Goal: Task Accomplishment & Management: Use online tool/utility

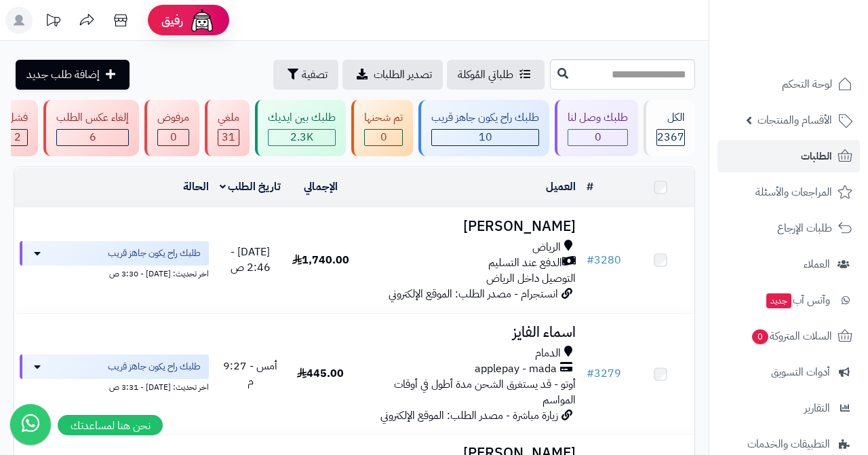
scroll to position [571, 0]
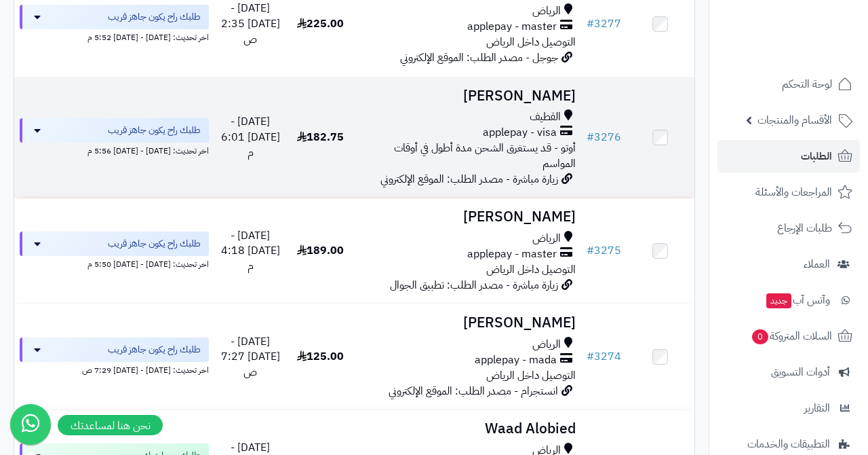
click at [539, 88] on h3 "[PERSON_NAME]" at bounding box center [468, 96] width 216 height 16
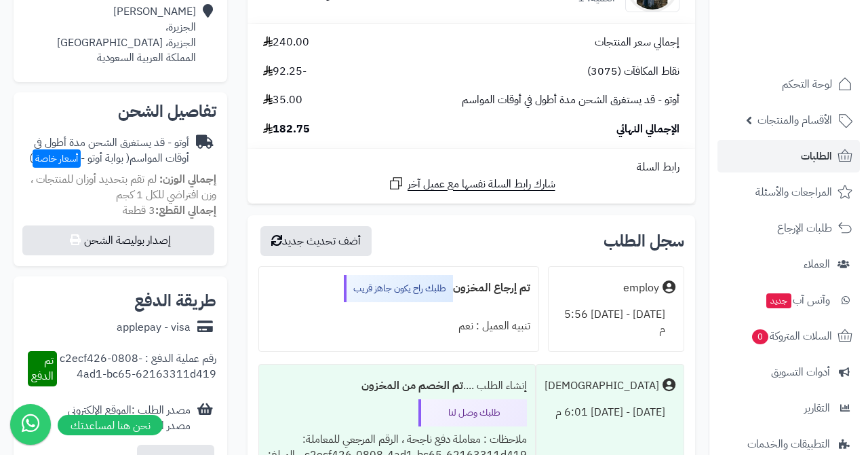
scroll to position [381, 0]
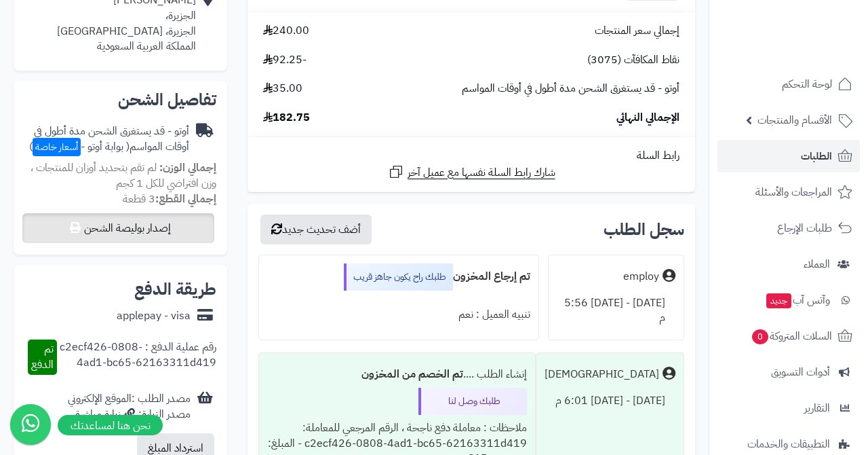
click at [170, 213] on button "إصدار بوليصة الشحن" at bounding box center [118, 228] width 192 height 30
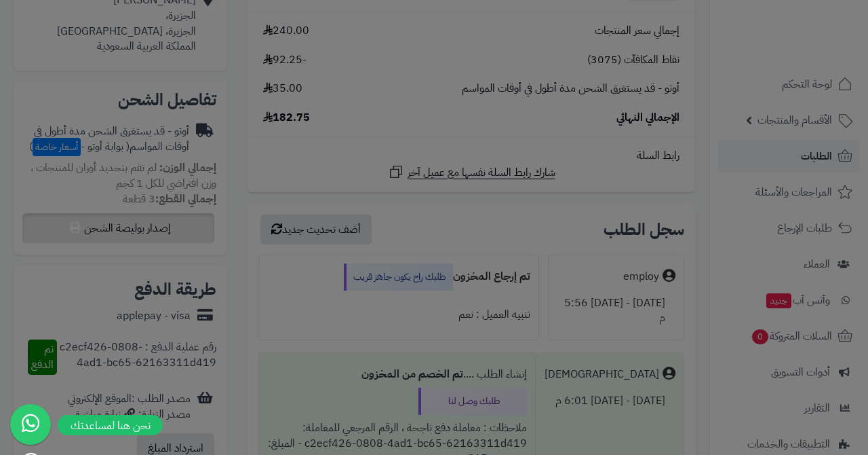
select select "***"
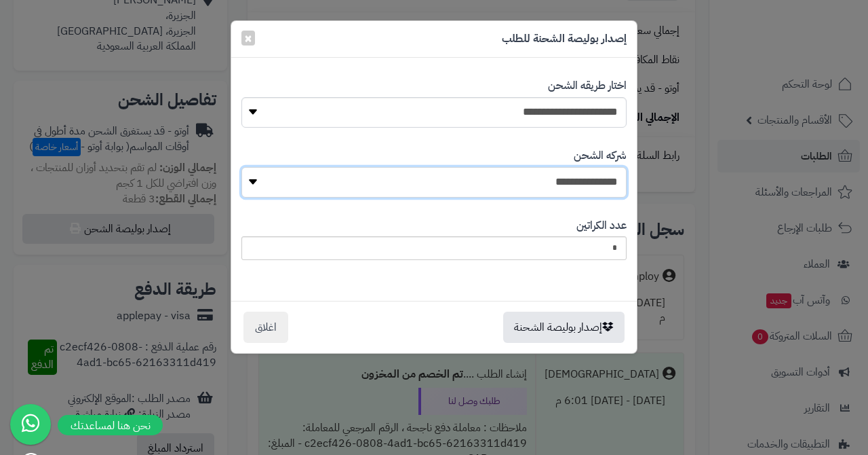
select select "****"
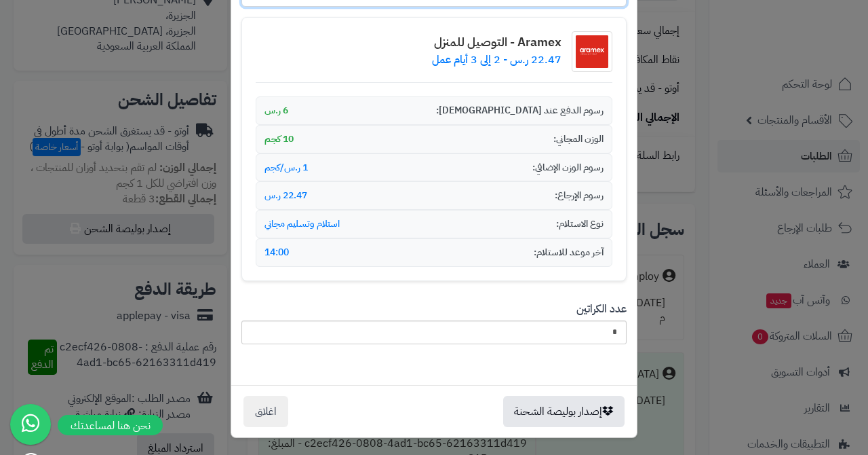
scroll to position [188, 0]
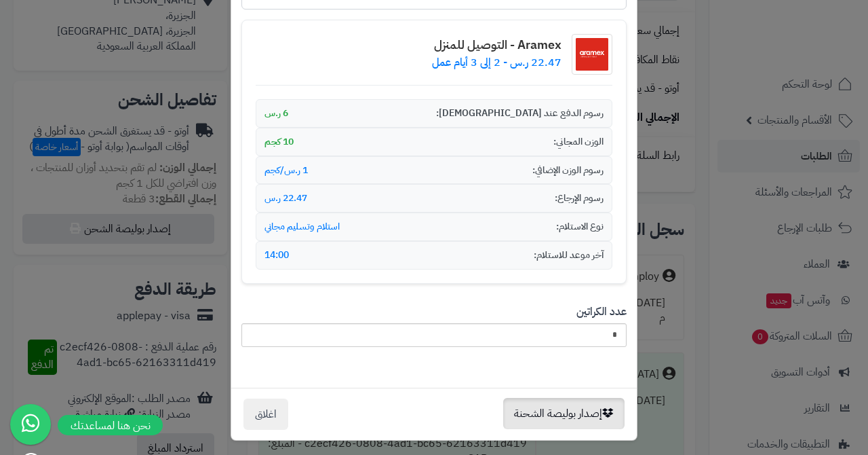
click at [554, 404] on button "إصدار بوليصة الشحنة" at bounding box center [563, 413] width 121 height 31
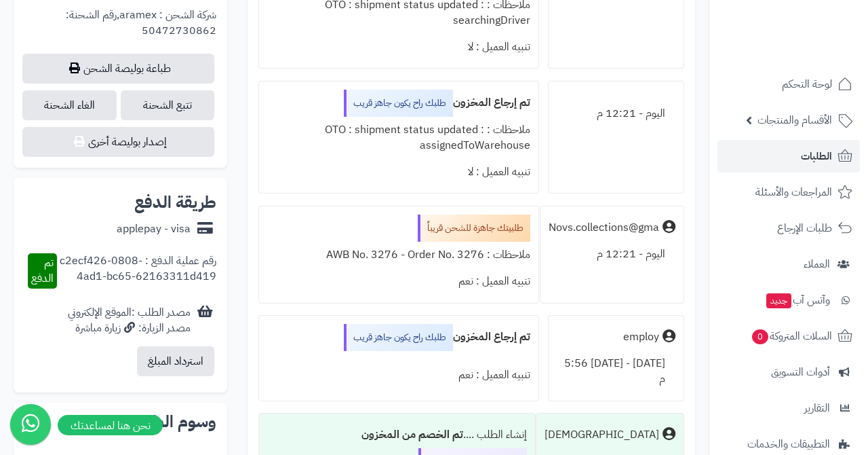
scroll to position [809, 0]
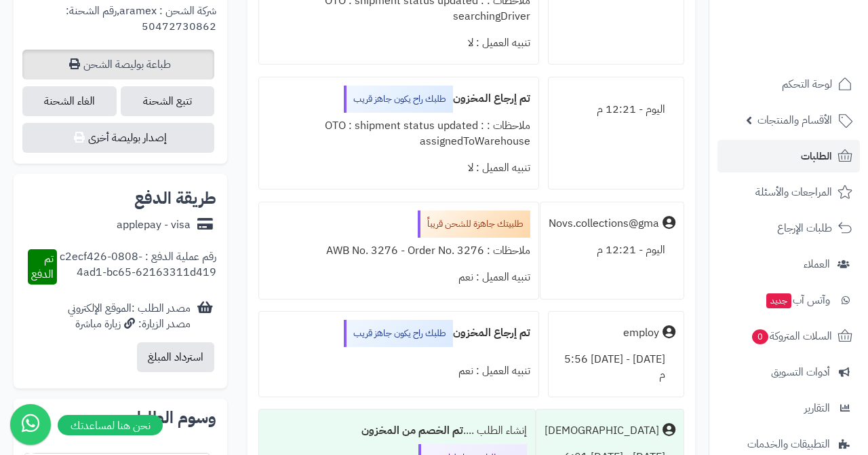
click at [182, 50] on link "طباعة بوليصة الشحن" at bounding box center [118, 65] width 192 height 30
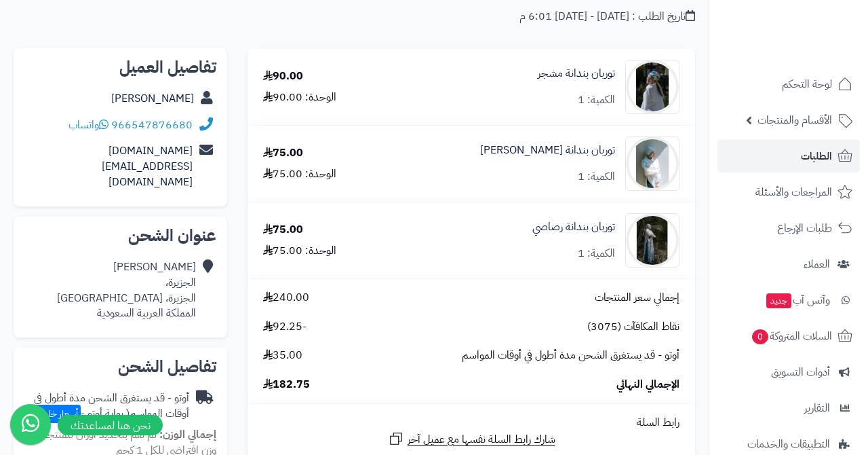
scroll to position [49, 0]
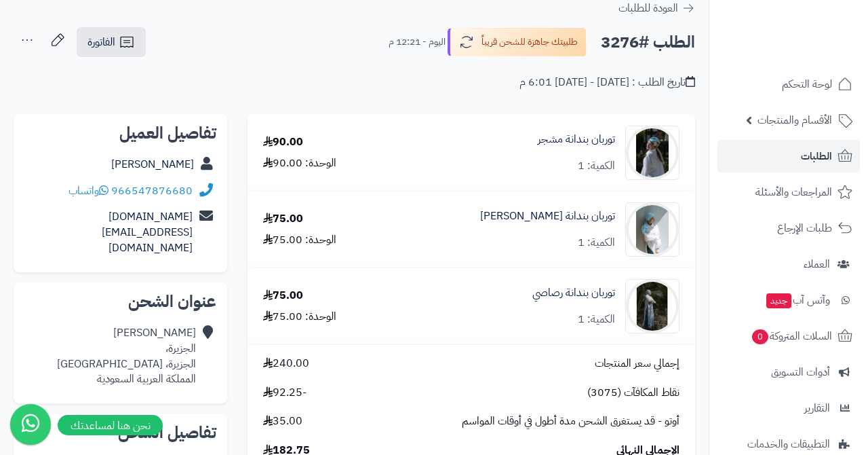
click at [807, 157] on span "الطلبات" at bounding box center [816, 156] width 31 height 19
